Goal: Information Seeking & Learning: Learn about a topic

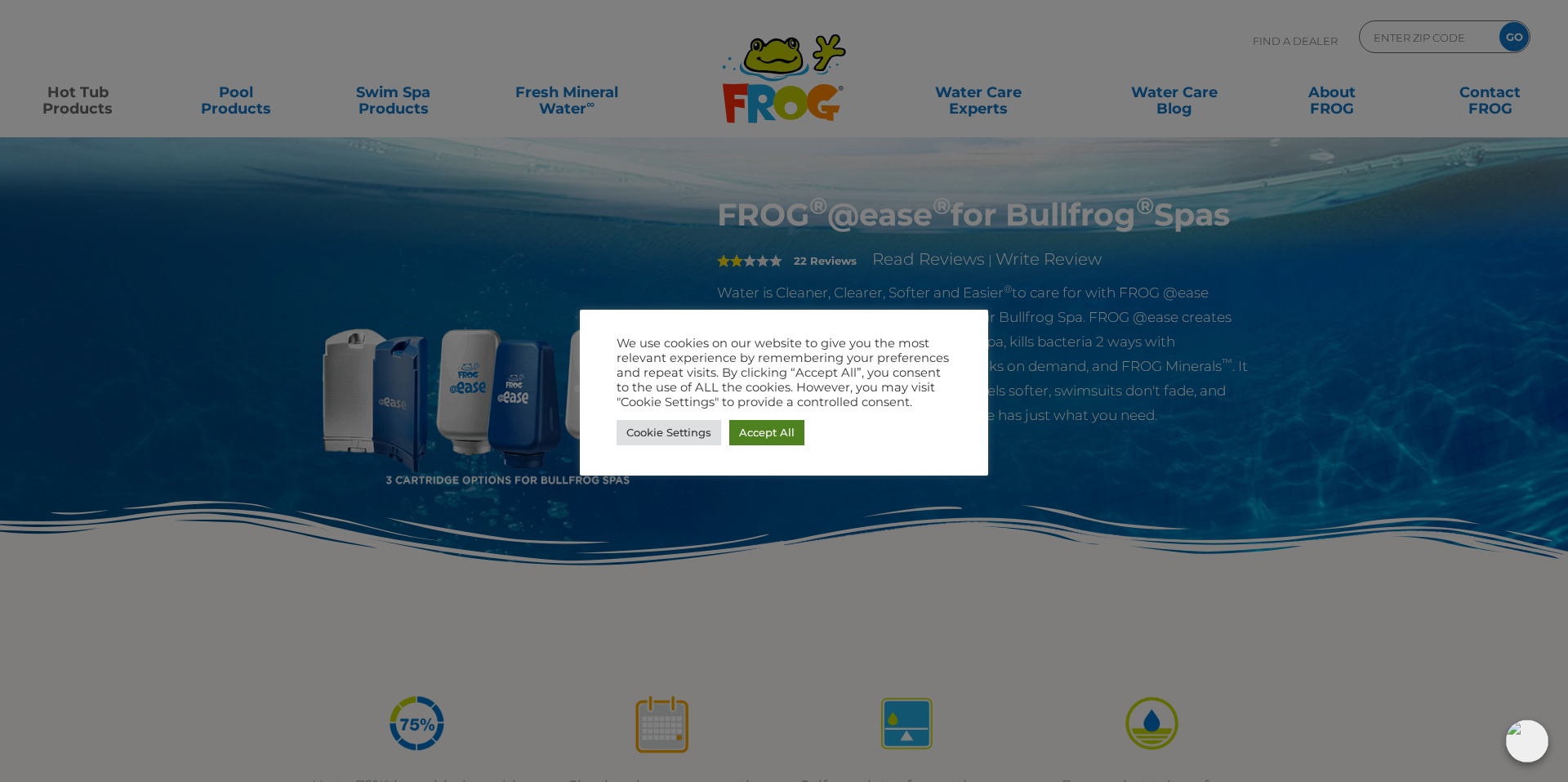
click at [772, 438] on link "Accept All" at bounding box center [767, 432] width 76 height 25
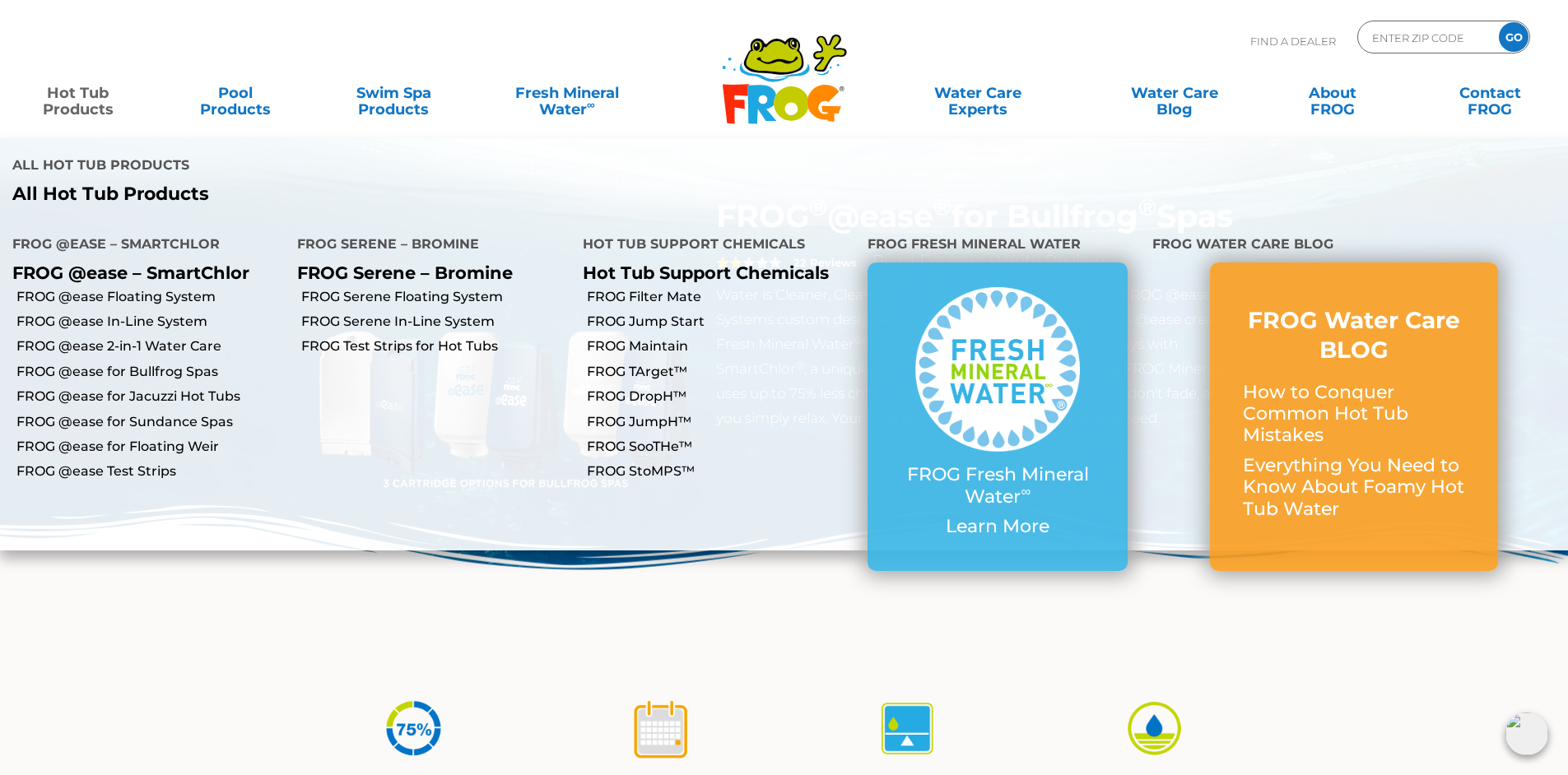
click at [88, 92] on link "Hot Tub Products" at bounding box center [77, 92] width 122 height 33
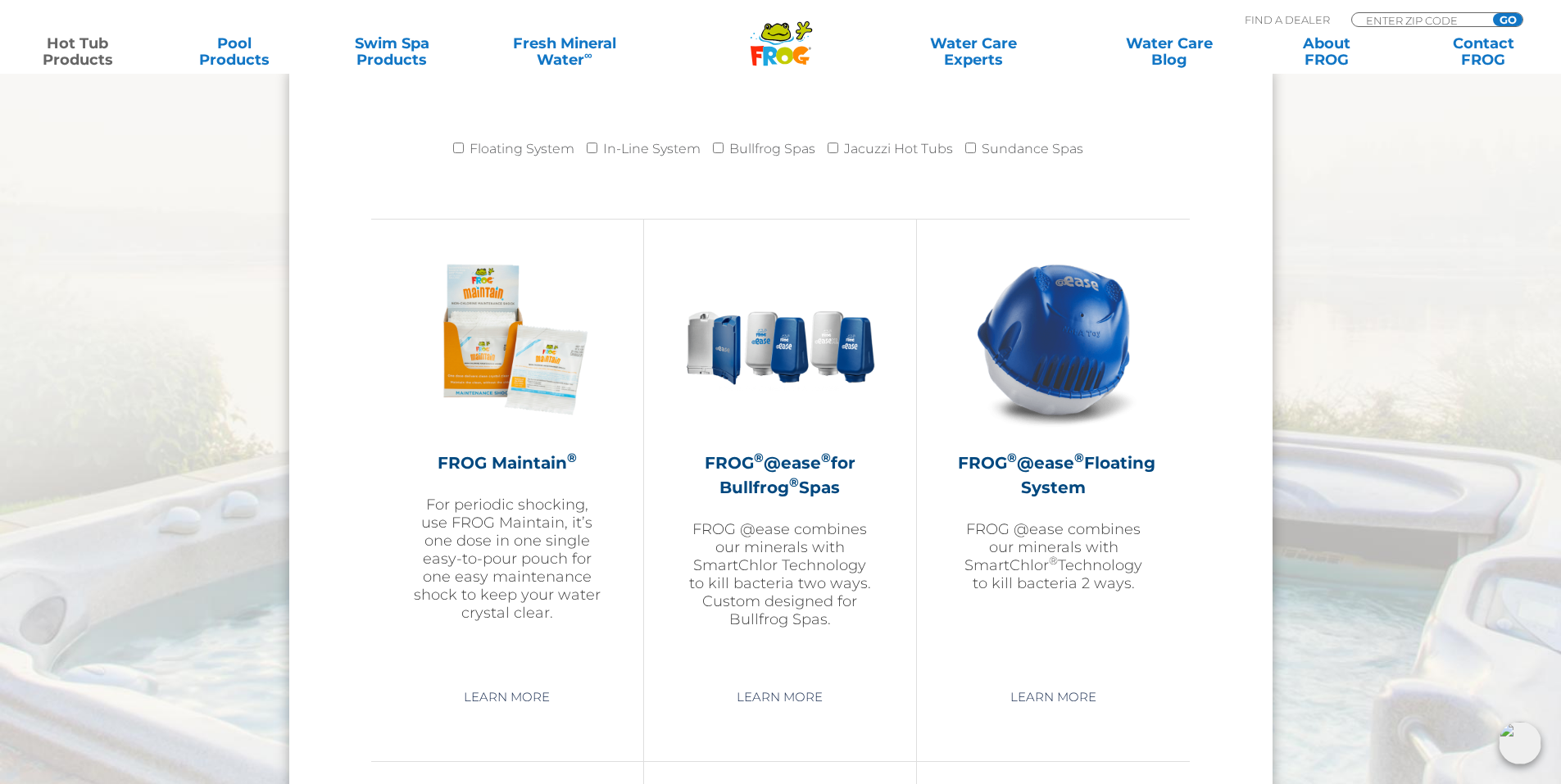
scroll to position [1719, 0]
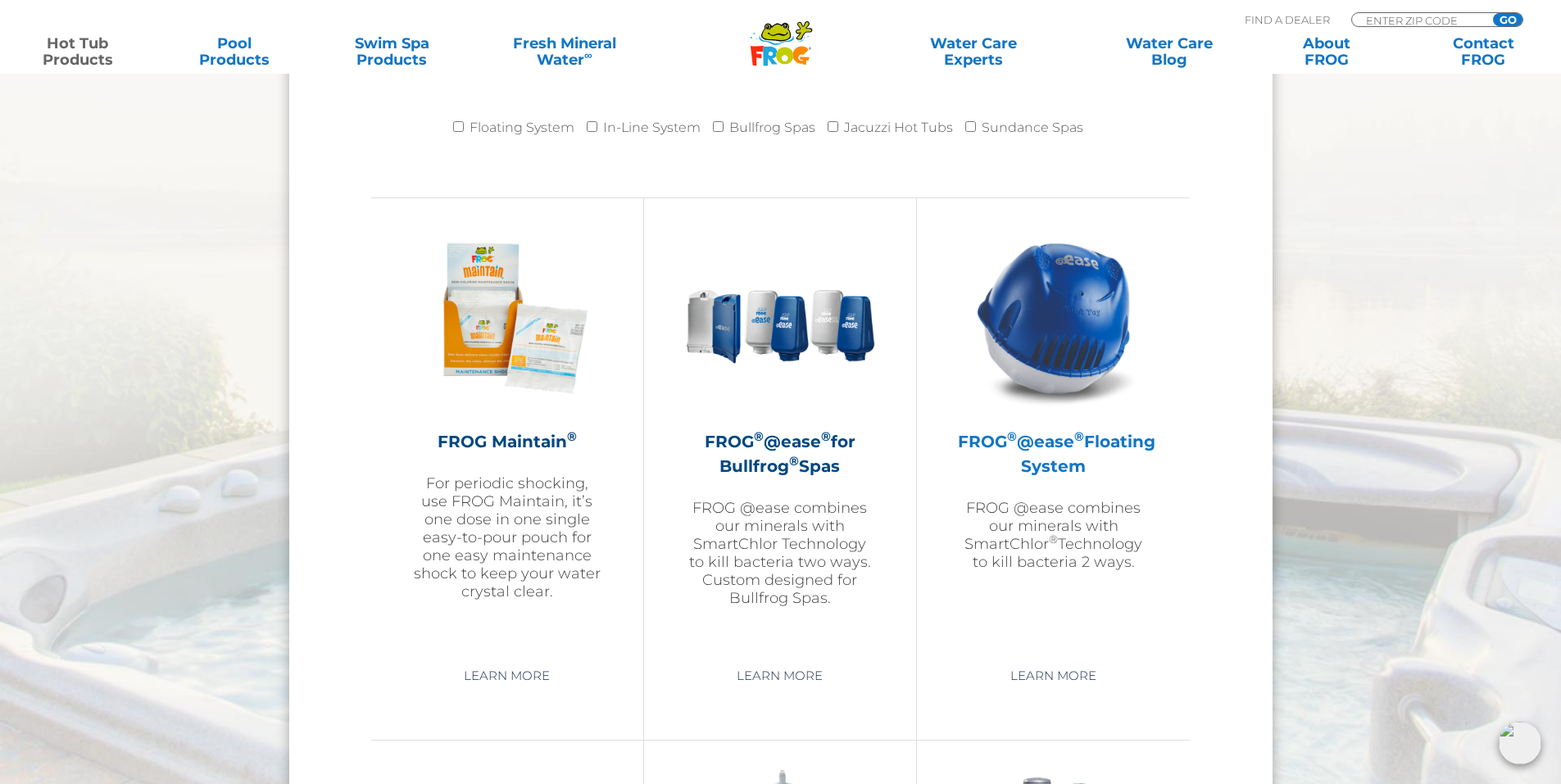
click at [1089, 341] on img at bounding box center [1054, 317] width 190 height 190
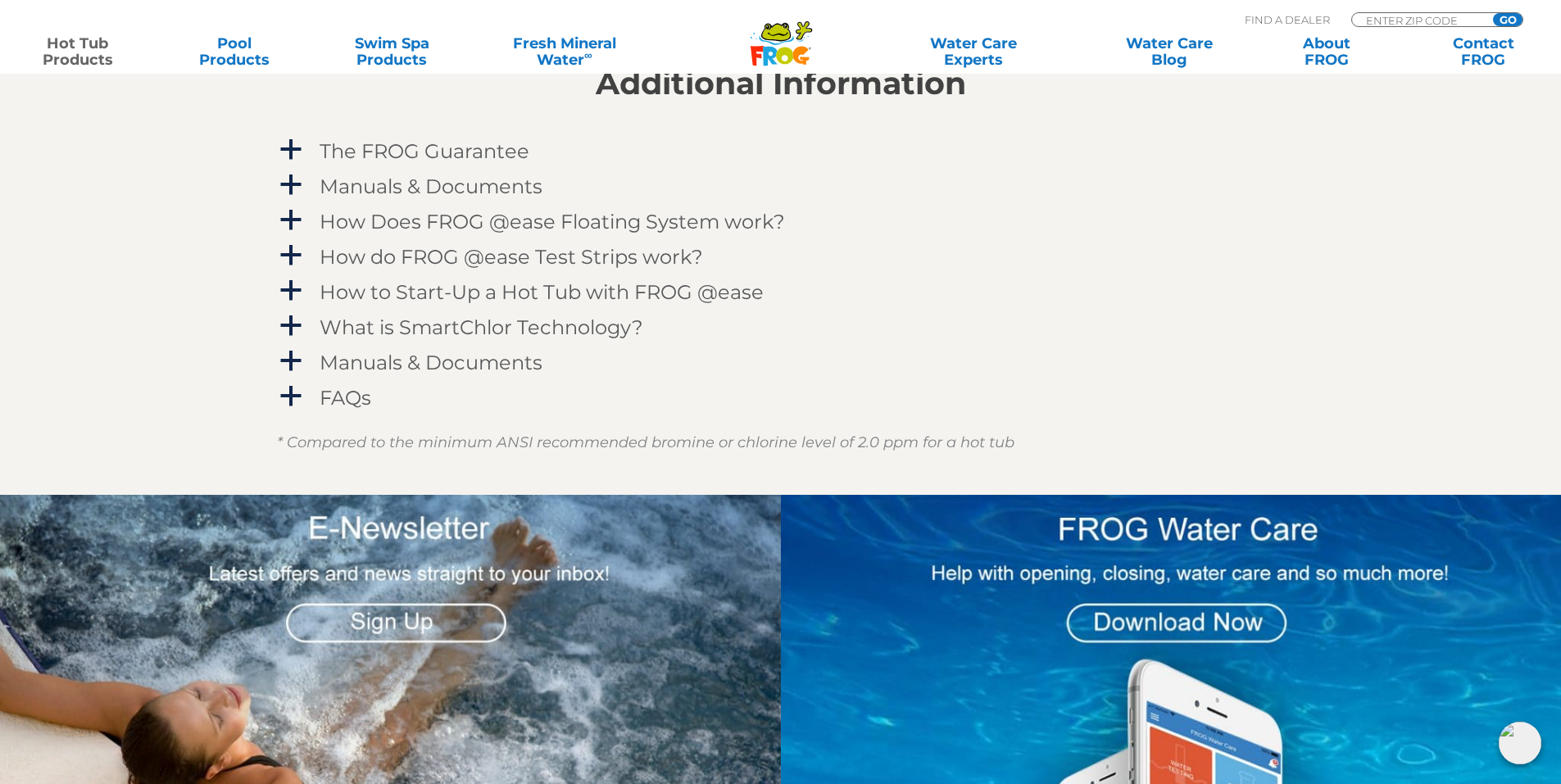
scroll to position [1719, 0]
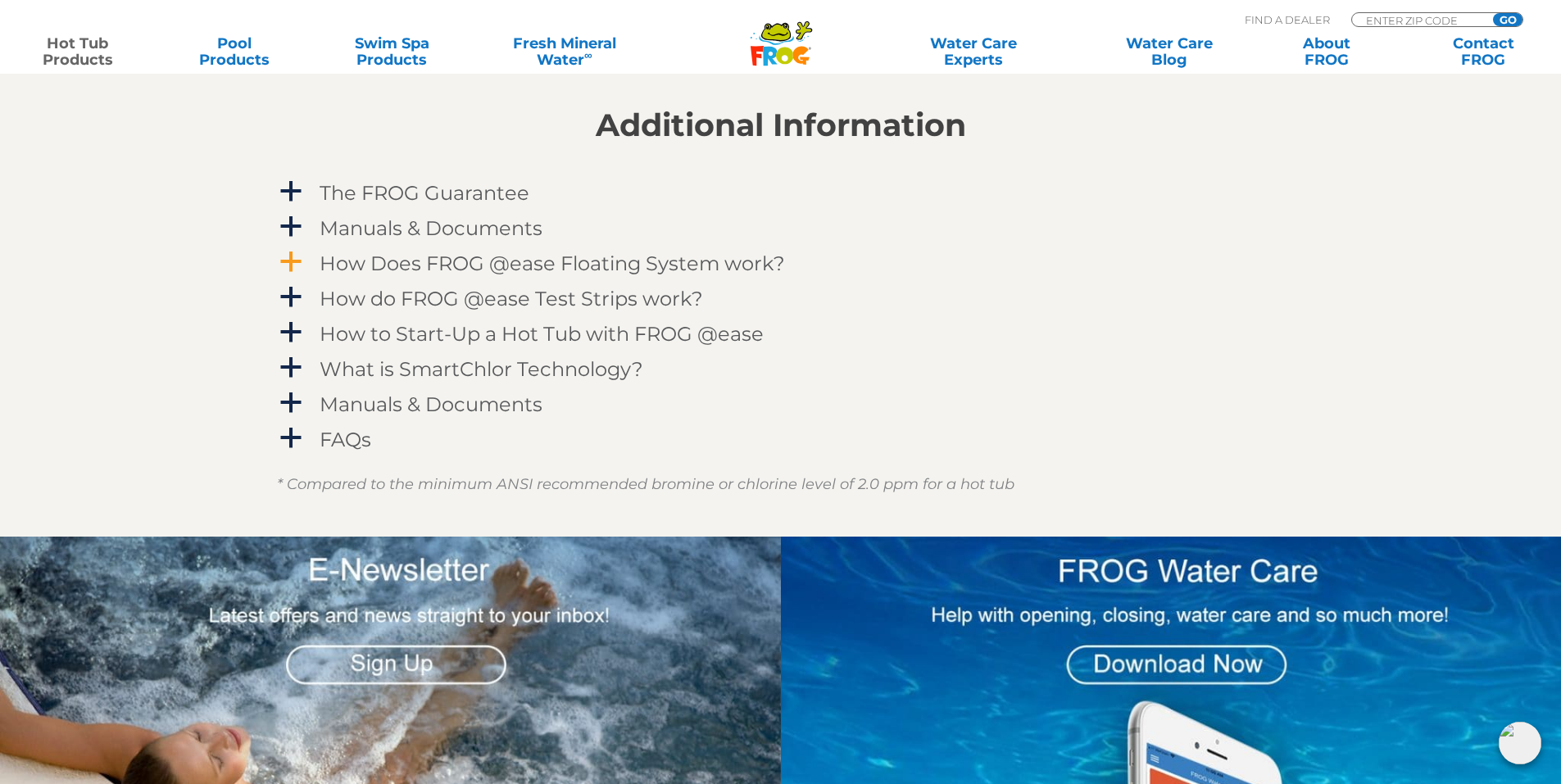
click at [294, 260] on span "a" at bounding box center [291, 263] width 25 height 25
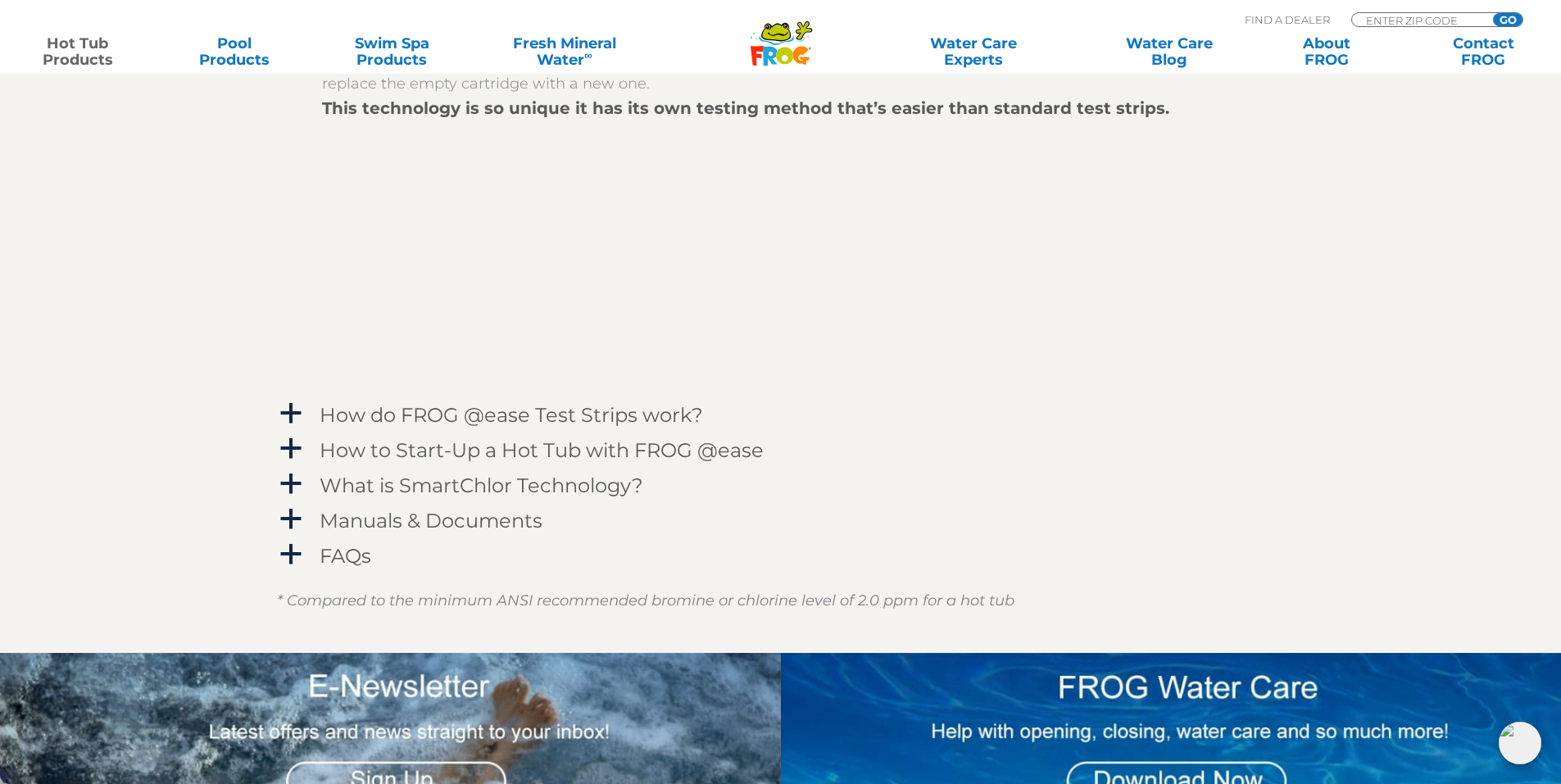
scroll to position [2129, 0]
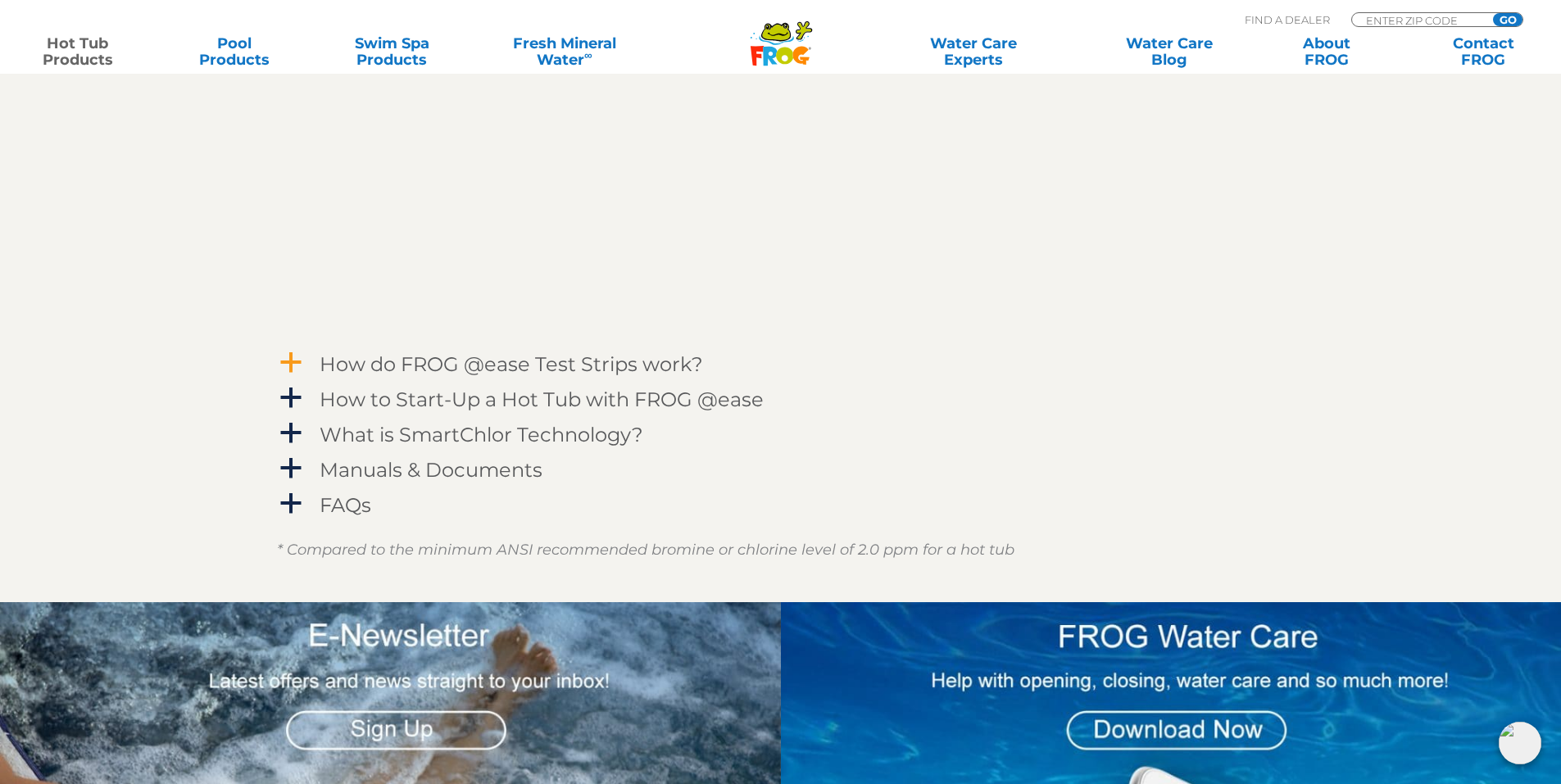
click at [296, 363] on span "a" at bounding box center [291, 363] width 25 height 25
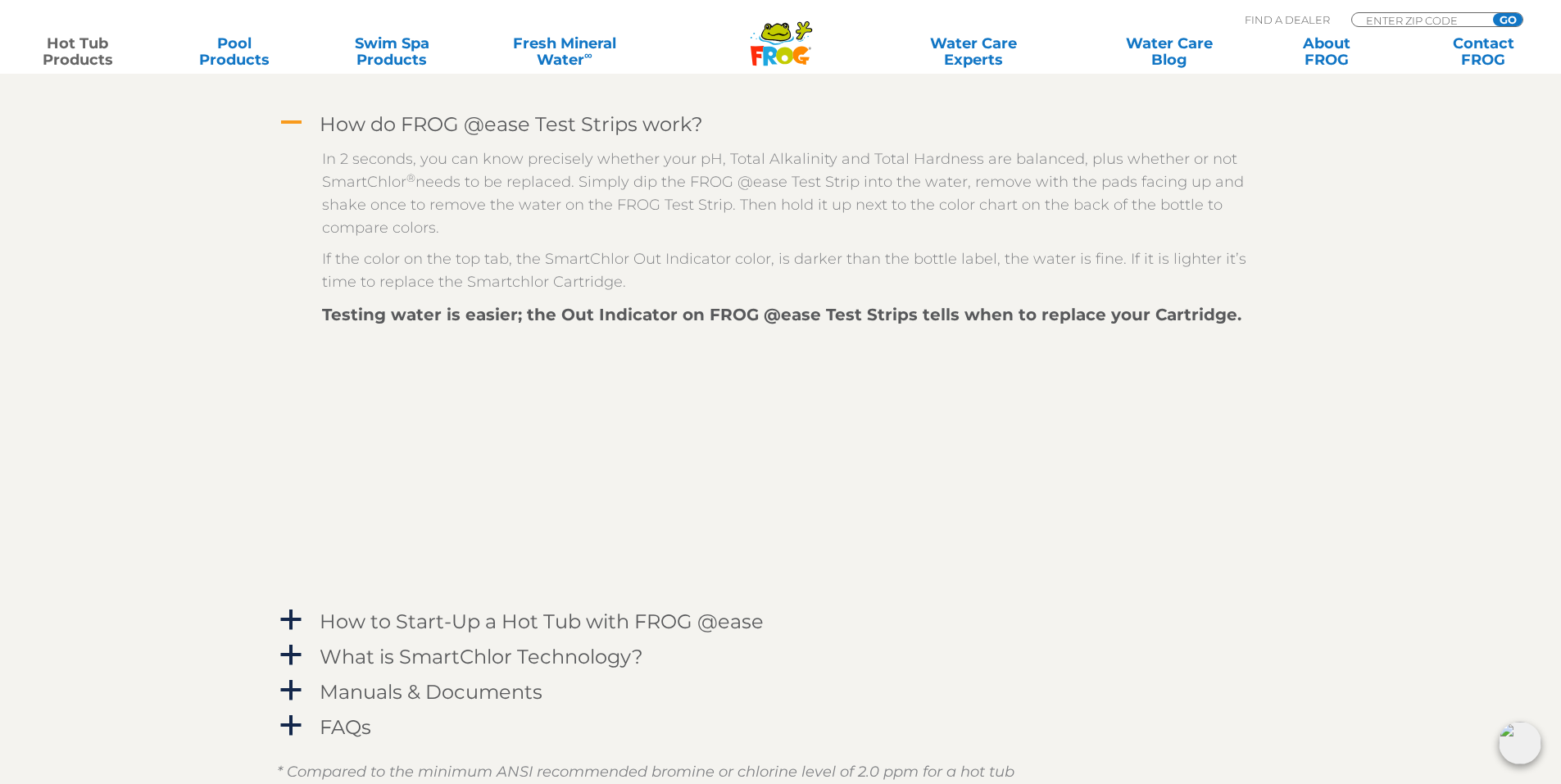
scroll to position [2456, 0]
